Goal: Information Seeking & Learning: Learn about a topic

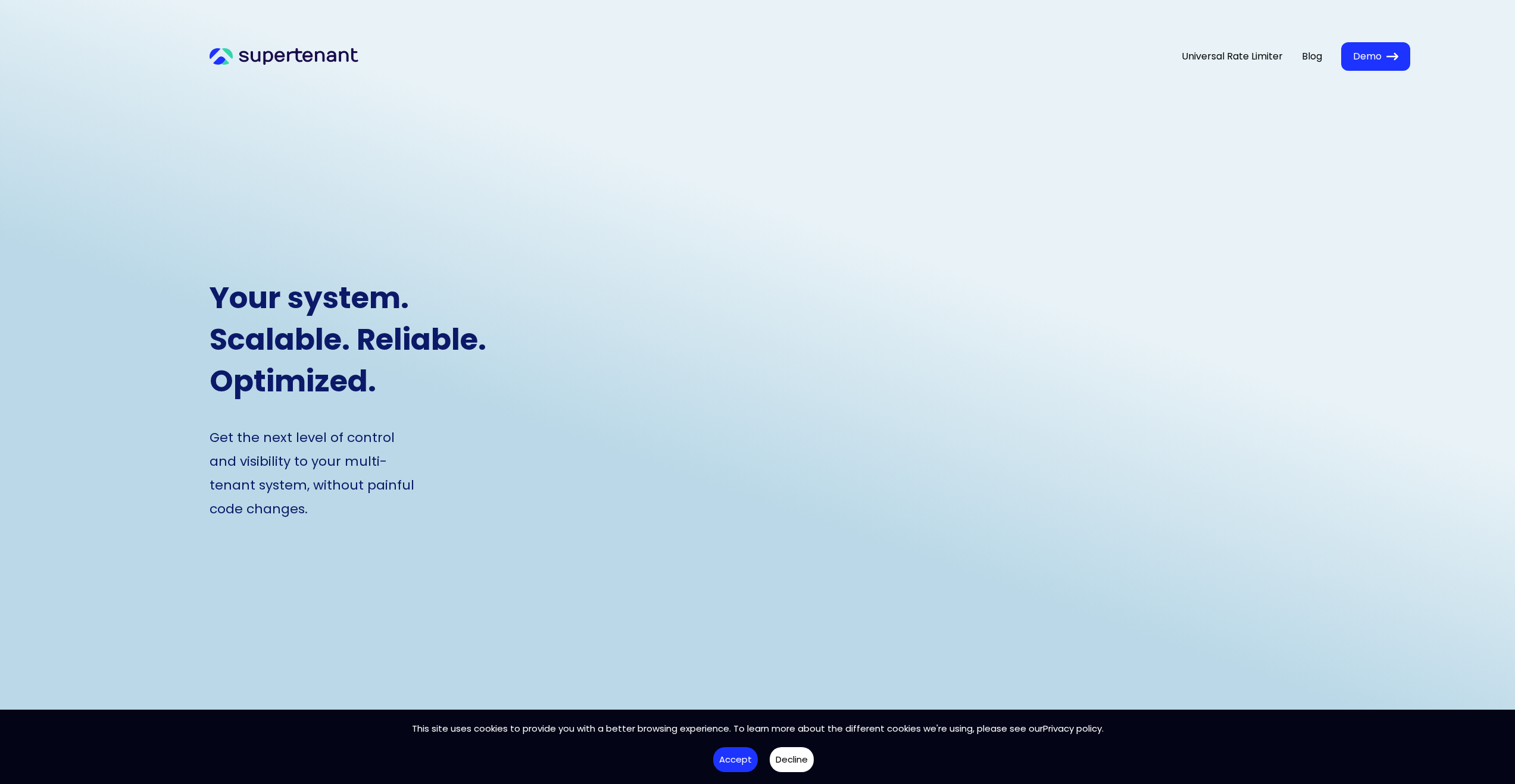
click at [336, 57] on icon at bounding box center [283, 57] width 149 height 17
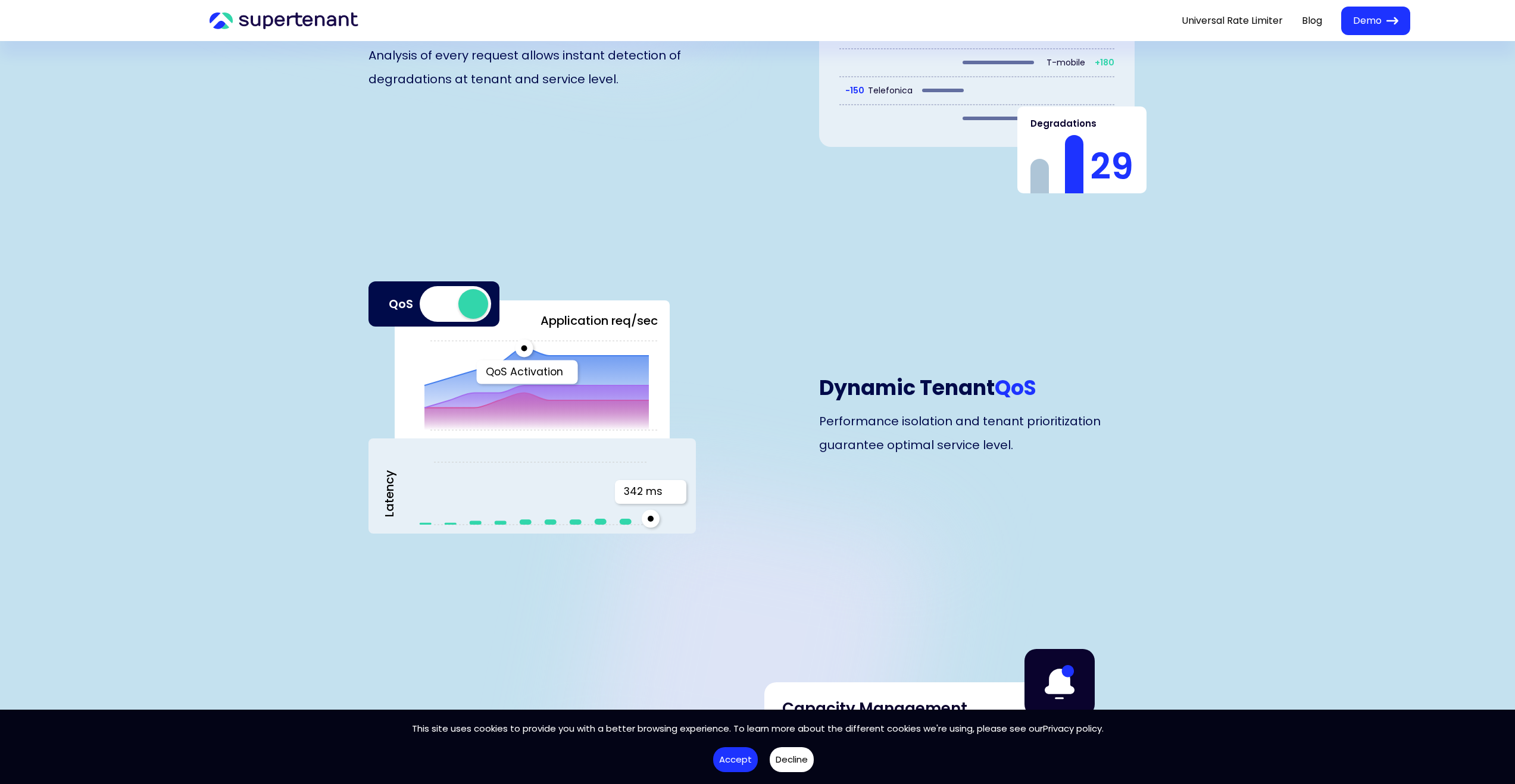
scroll to position [2611, 0]
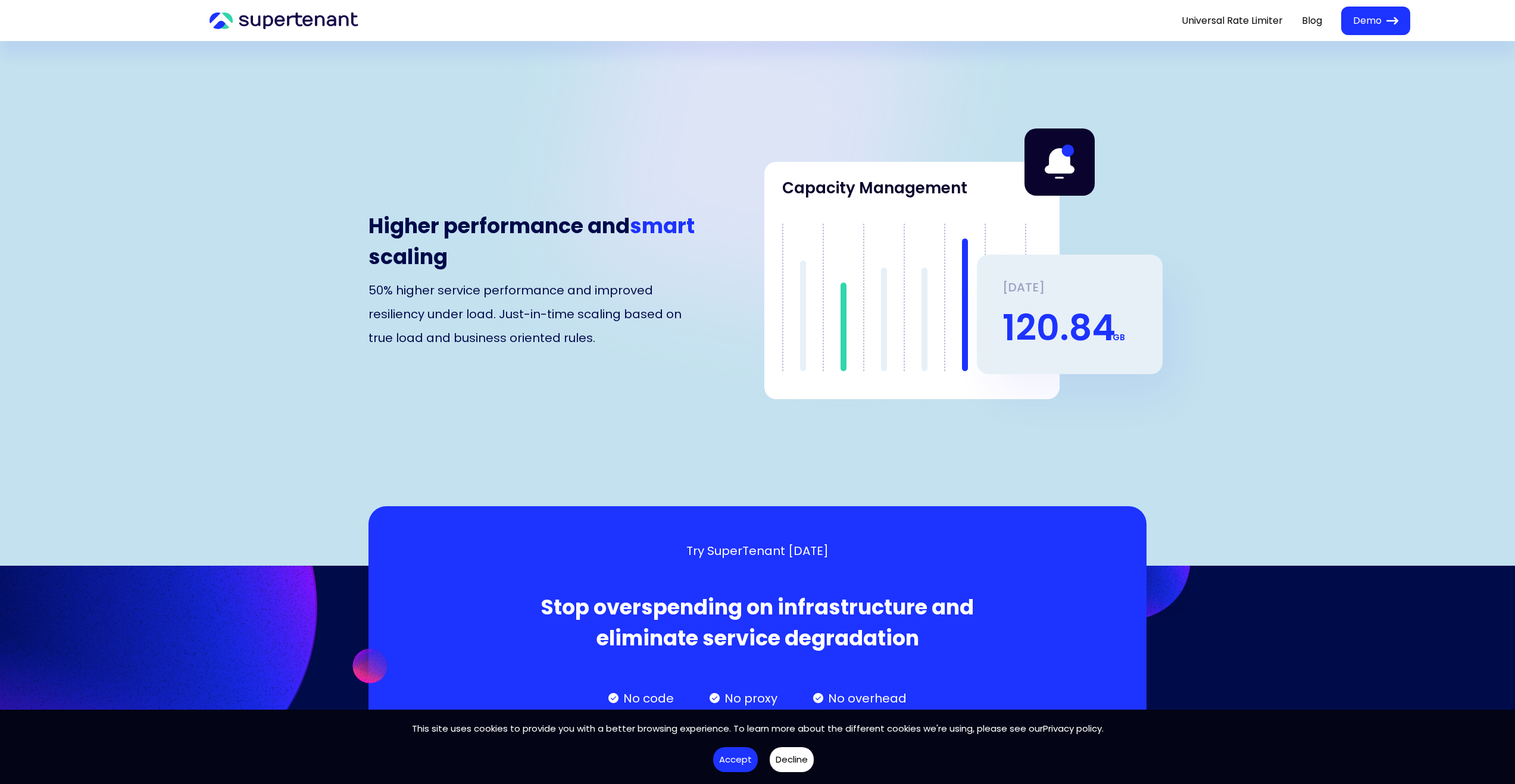
click at [369, 632] on img at bounding box center [370, 666] width 68 height 68
click at [1307, 24] on link "Blog" at bounding box center [1312, 20] width 20 height 13
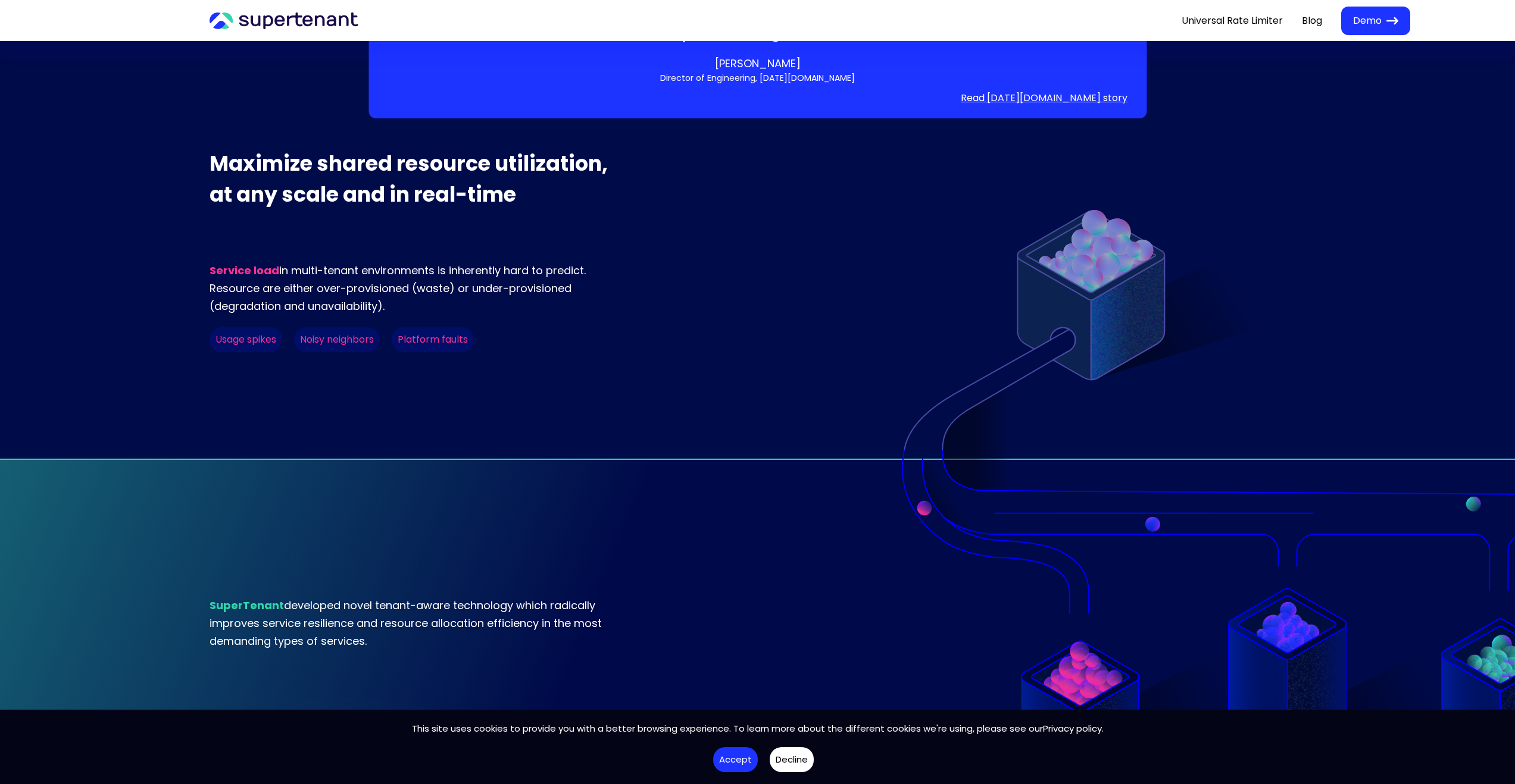
scroll to position [0, 0]
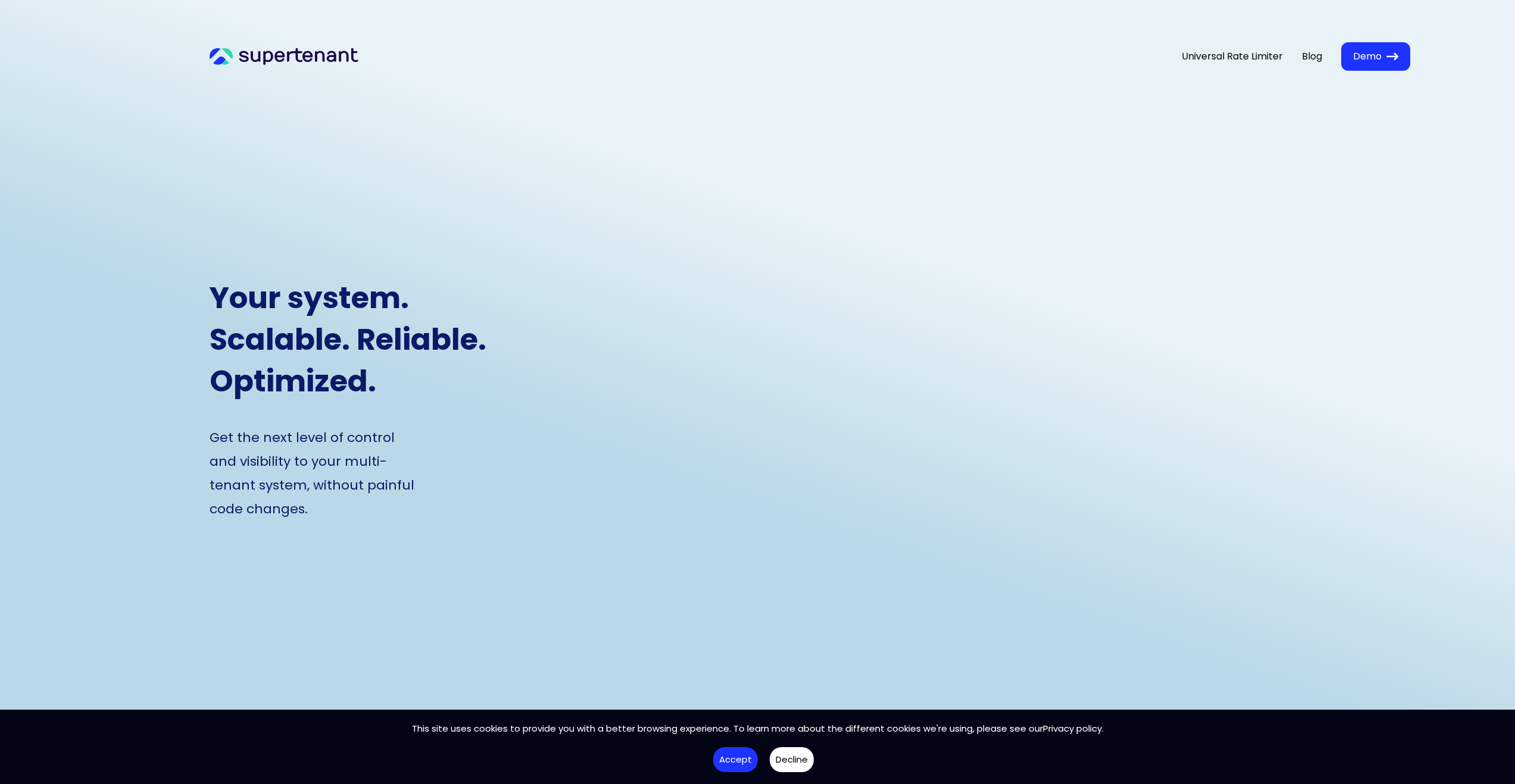
click at [1203, 61] on link "Universal Rate Limiter" at bounding box center [1232, 57] width 101 height 14
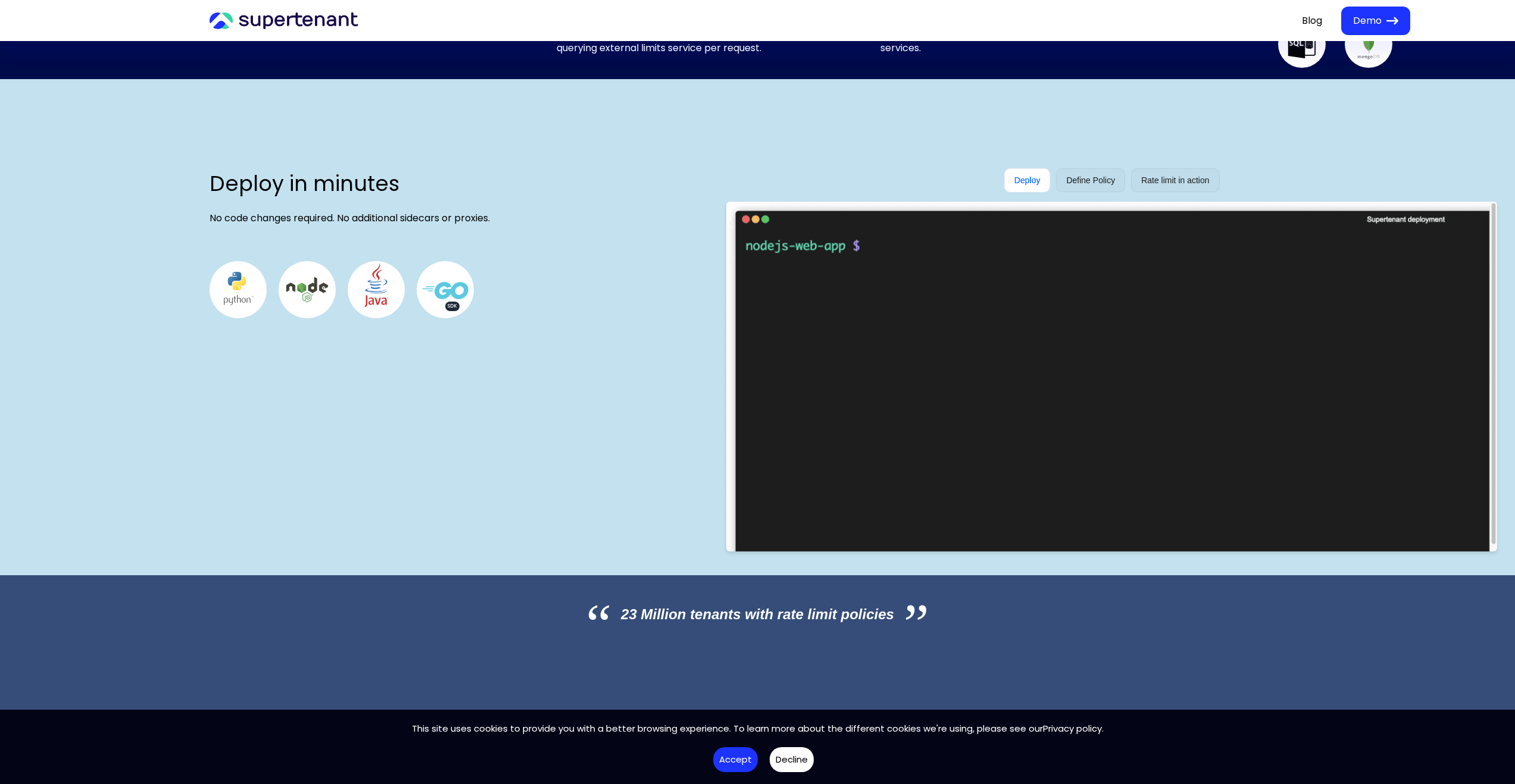
scroll to position [1290, 0]
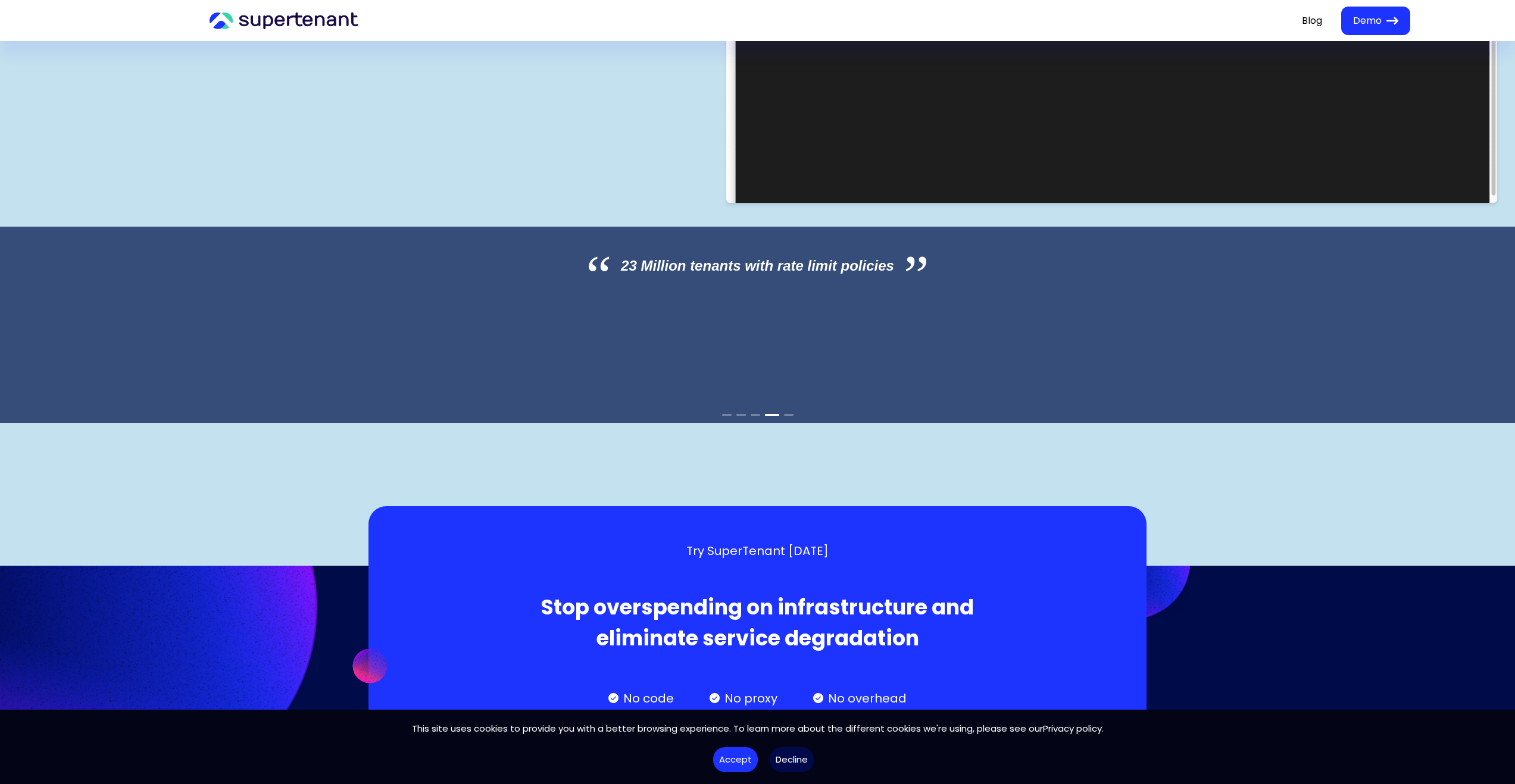
click at [782, 770] on button "Decline" at bounding box center [791, 760] width 44 height 26
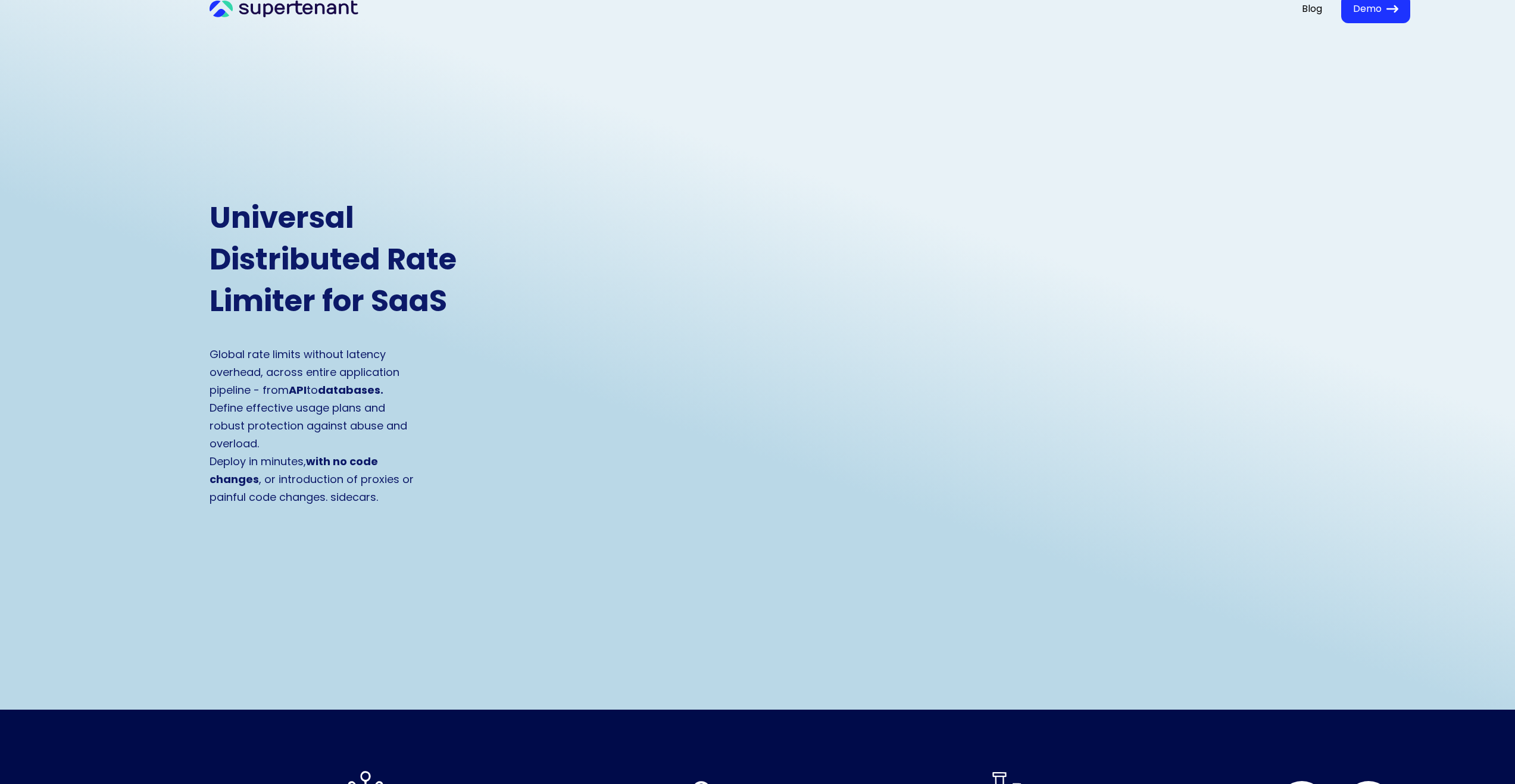
scroll to position [0, 0]
